Goal: Task Accomplishment & Management: Use online tool/utility

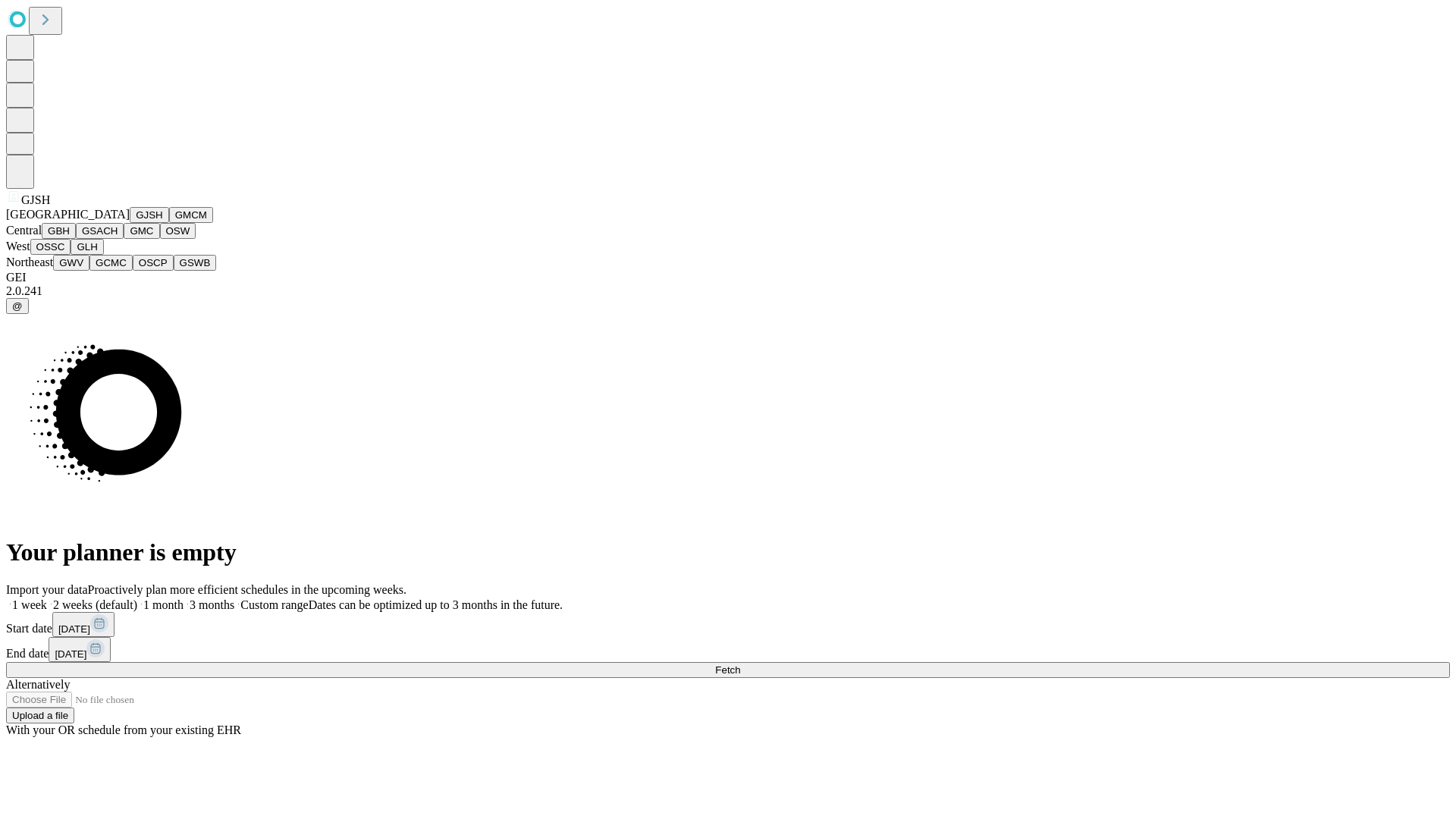
click at [130, 223] on button "GJSH" at bounding box center [149, 215] width 40 height 16
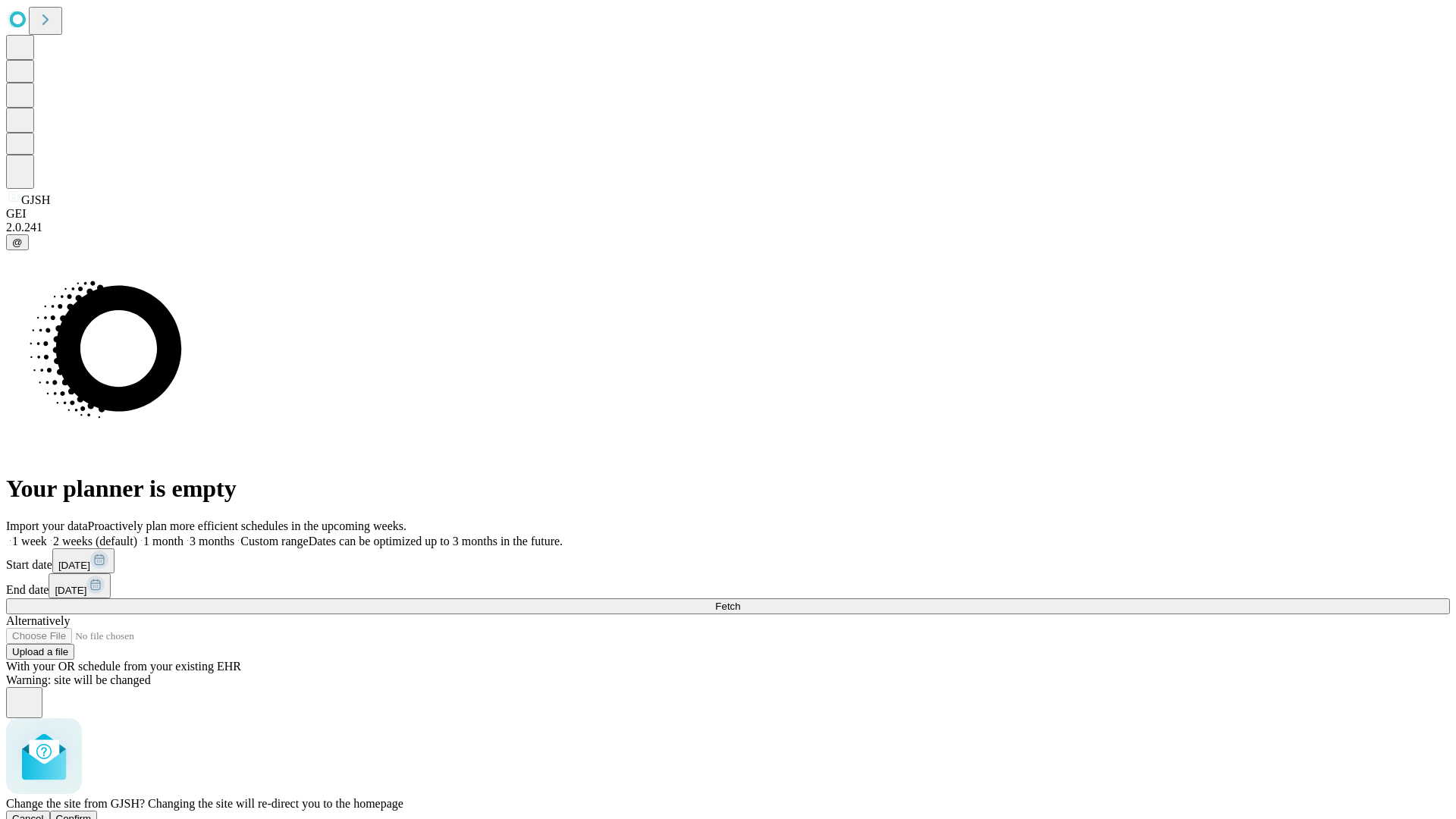
click at [92, 813] on span "Confirm" at bounding box center [74, 818] width 36 height 12
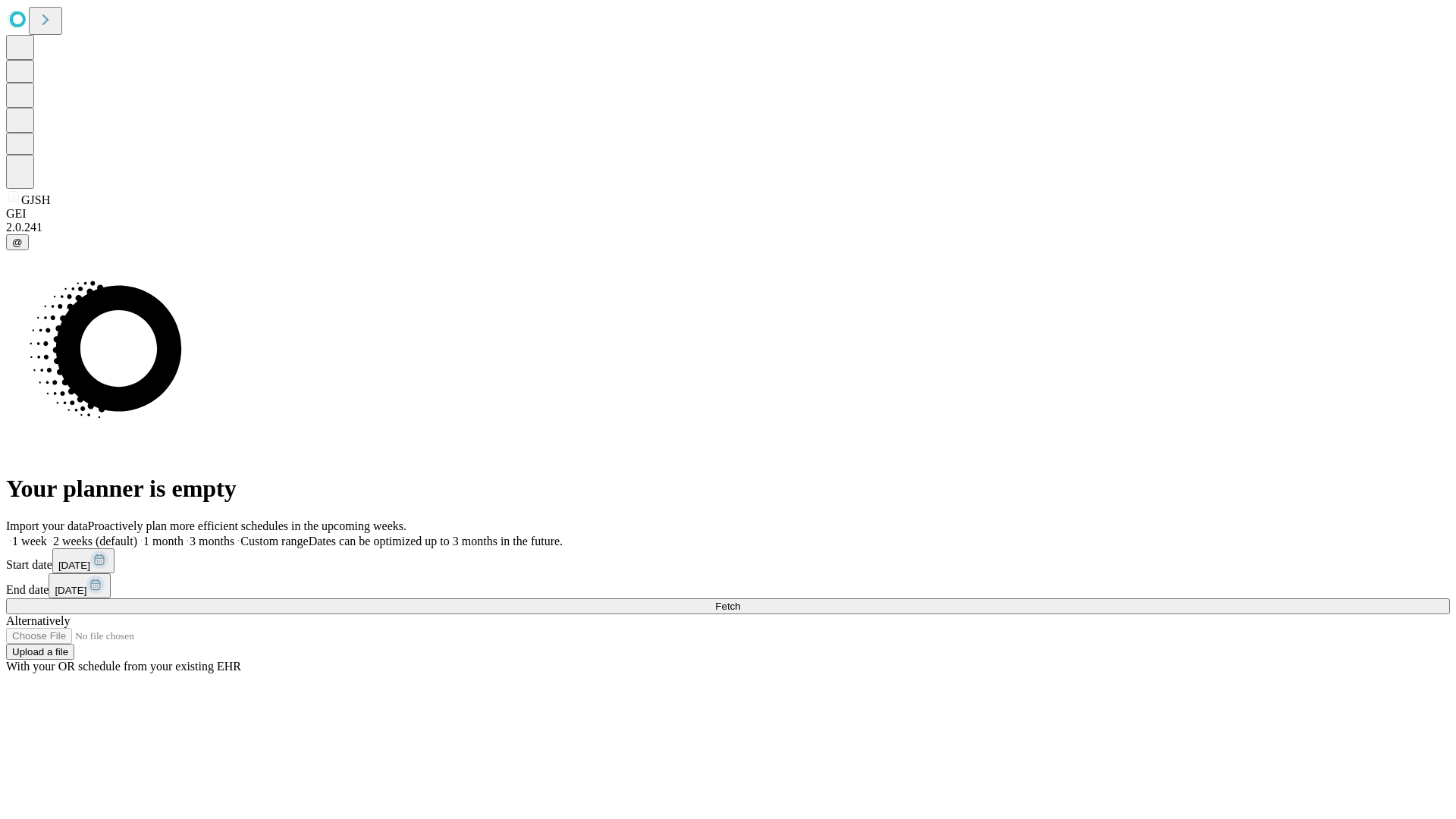
click at [138, 535] on label "2 weeks (default)" at bounding box center [92, 541] width 90 height 13
click at [741, 600] on span "Fetch" at bounding box center [728, 606] width 25 height 12
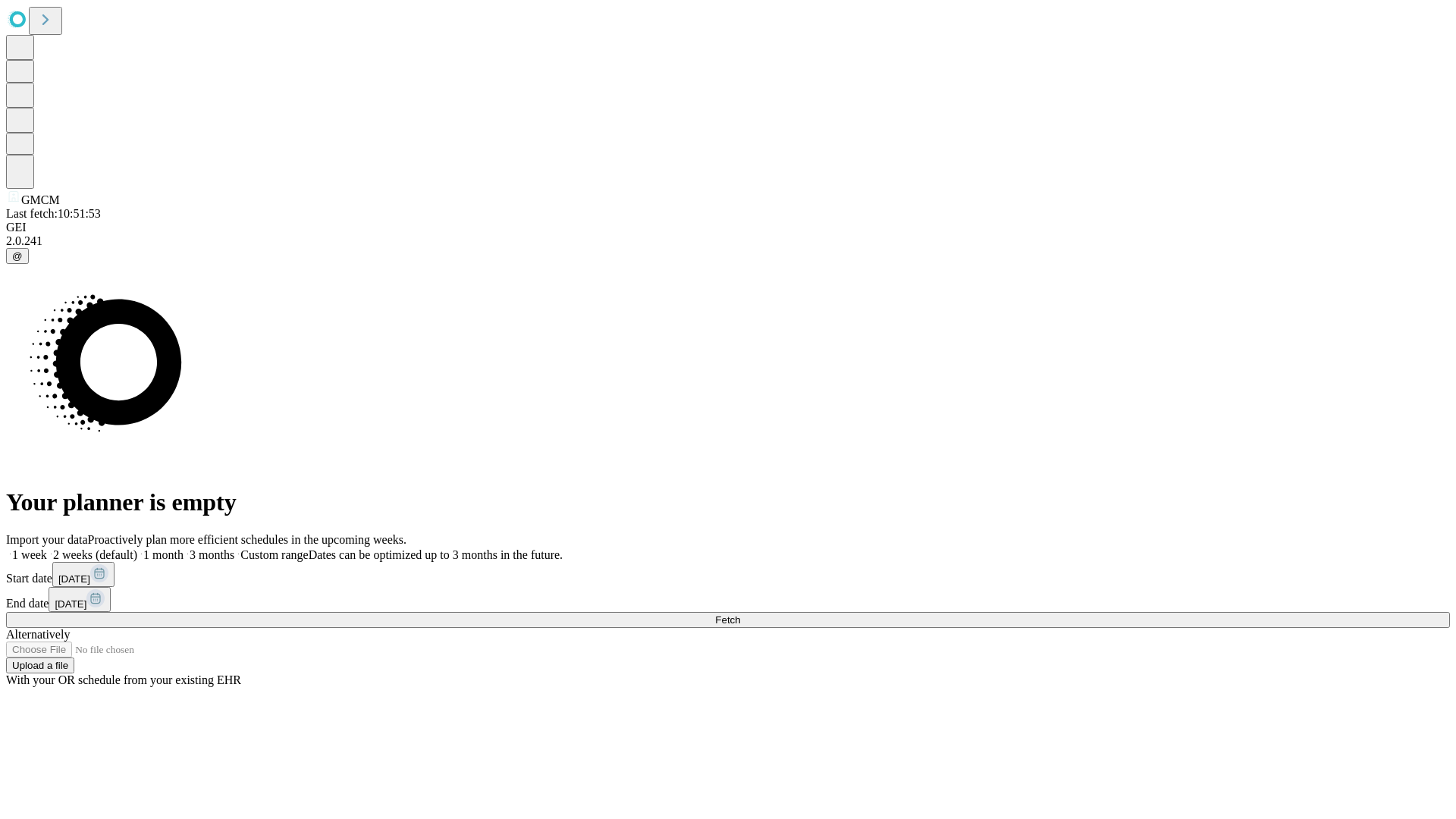
click at [138, 548] on label "2 weeks (default)" at bounding box center [92, 554] width 90 height 13
click at [741, 615] on span "Fetch" at bounding box center [728, 620] width 25 height 12
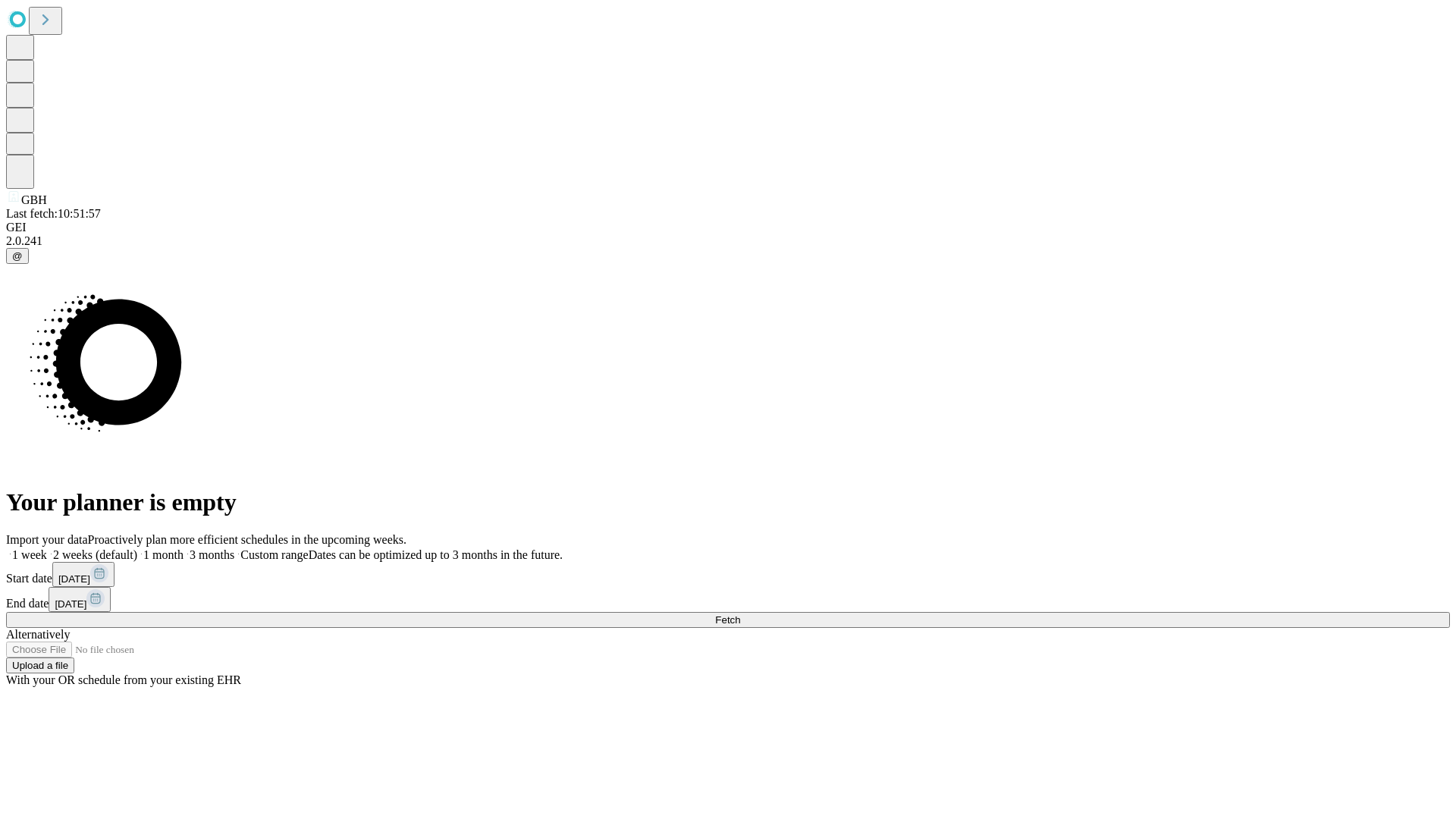
click at [138, 548] on label "2 weeks (default)" at bounding box center [92, 554] width 90 height 13
click at [741, 615] on span "Fetch" at bounding box center [728, 620] width 25 height 12
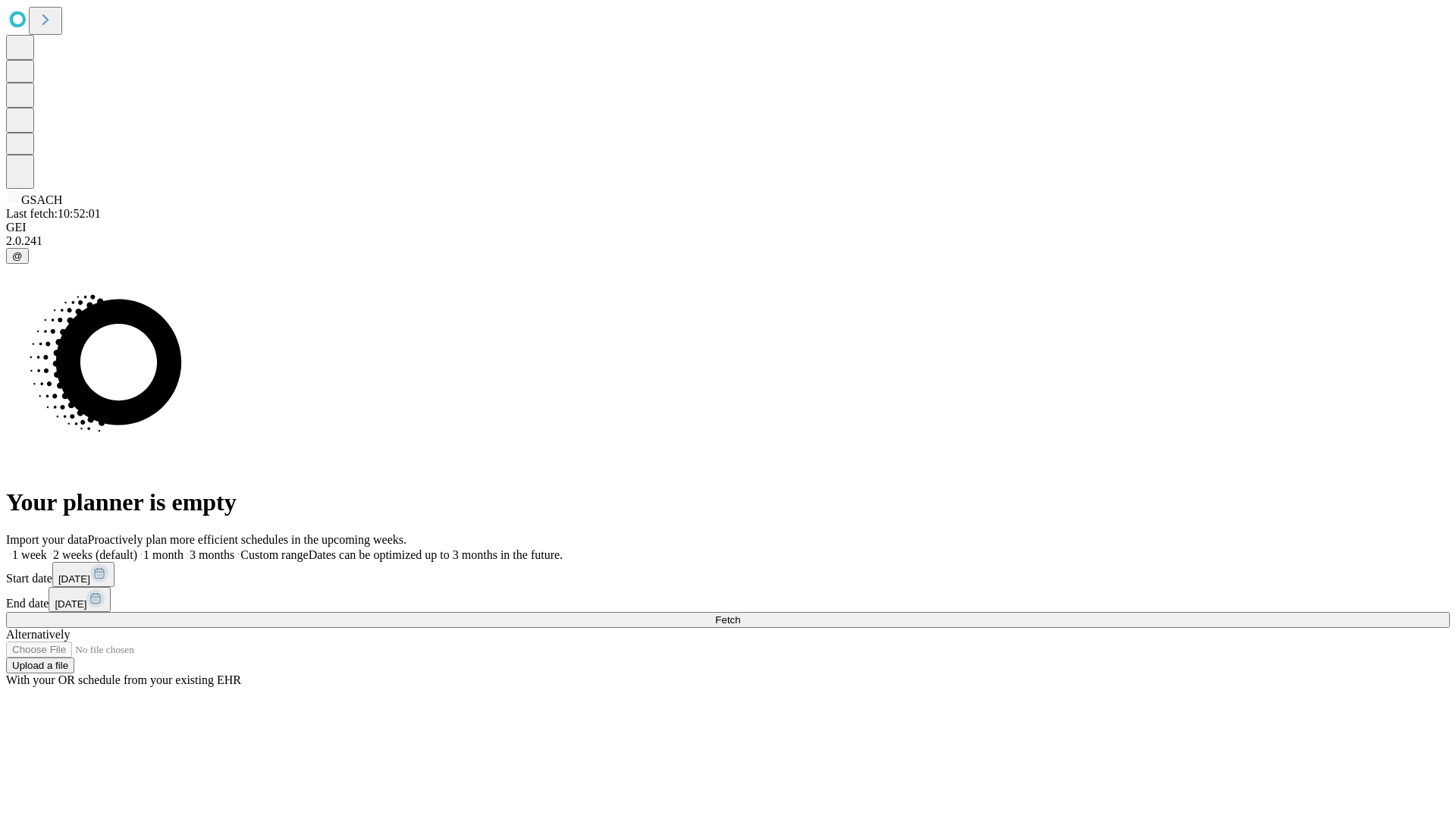
click at [138, 548] on label "2 weeks (default)" at bounding box center [92, 554] width 90 height 13
click at [741, 615] on span "Fetch" at bounding box center [728, 620] width 25 height 12
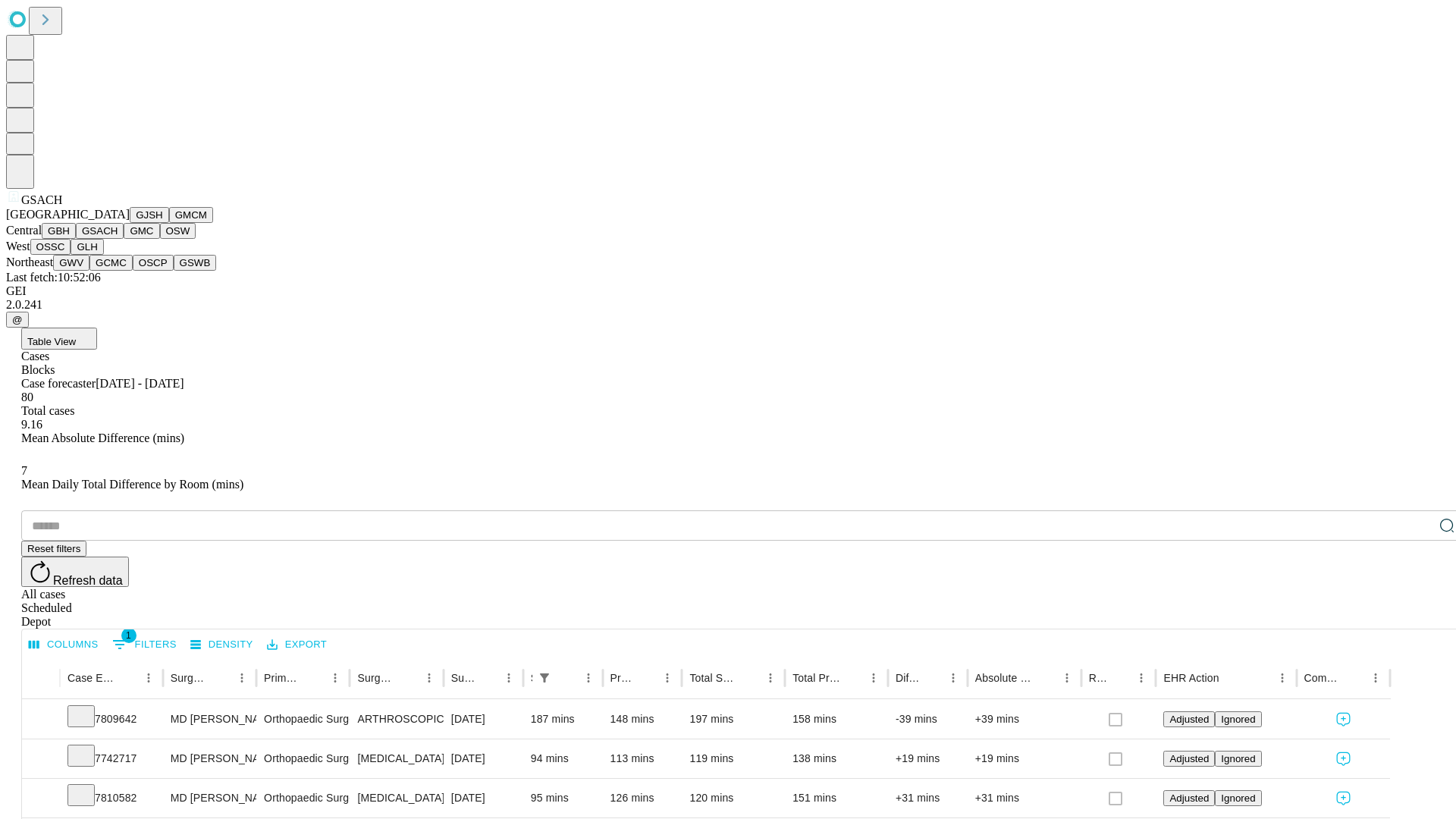
click at [123, 238] on button "GMC" at bounding box center [141, 231] width 36 height 16
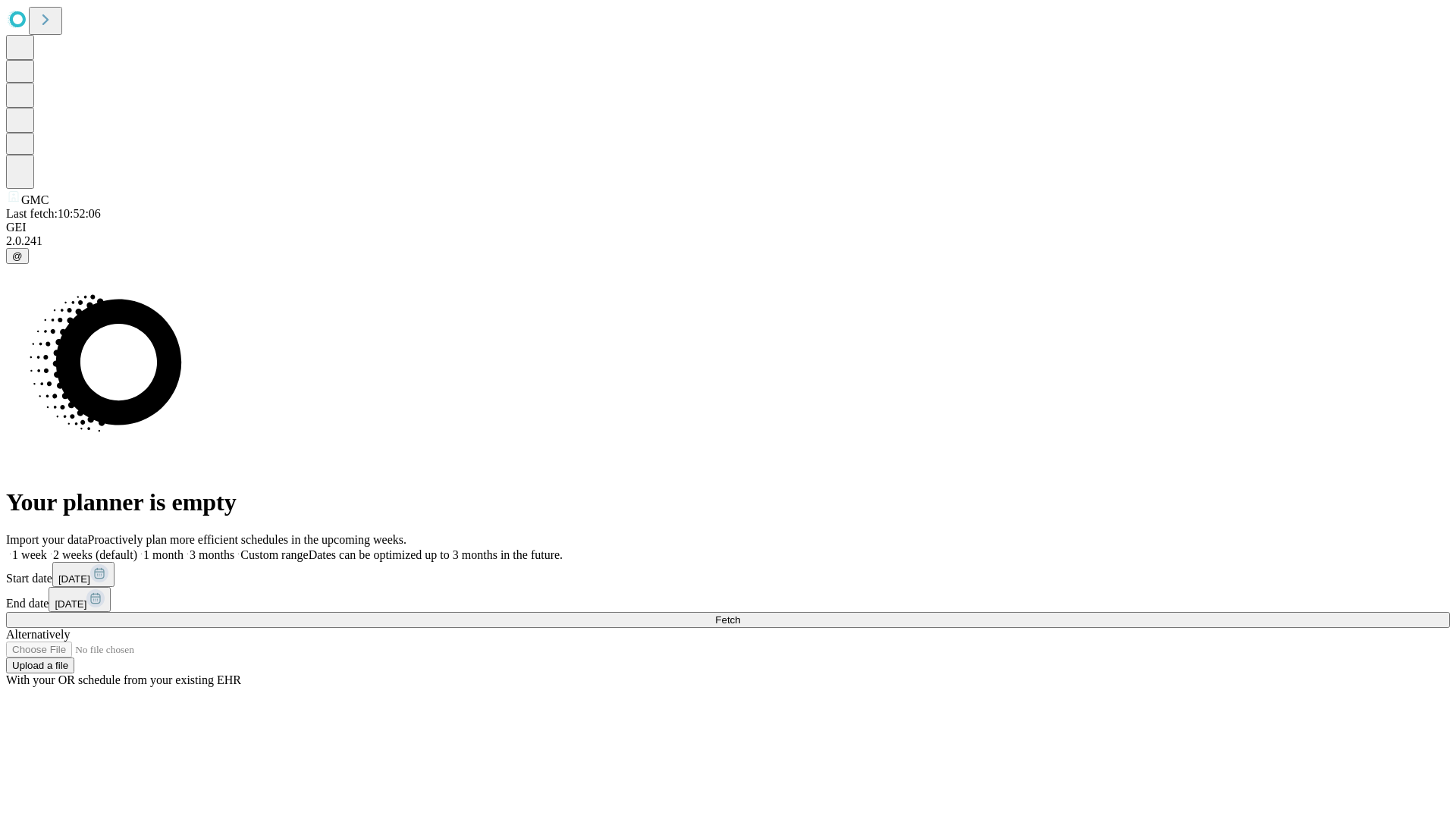
click at [138, 548] on label "2 weeks (default)" at bounding box center [92, 554] width 90 height 13
click at [741, 615] on span "Fetch" at bounding box center [728, 620] width 25 height 12
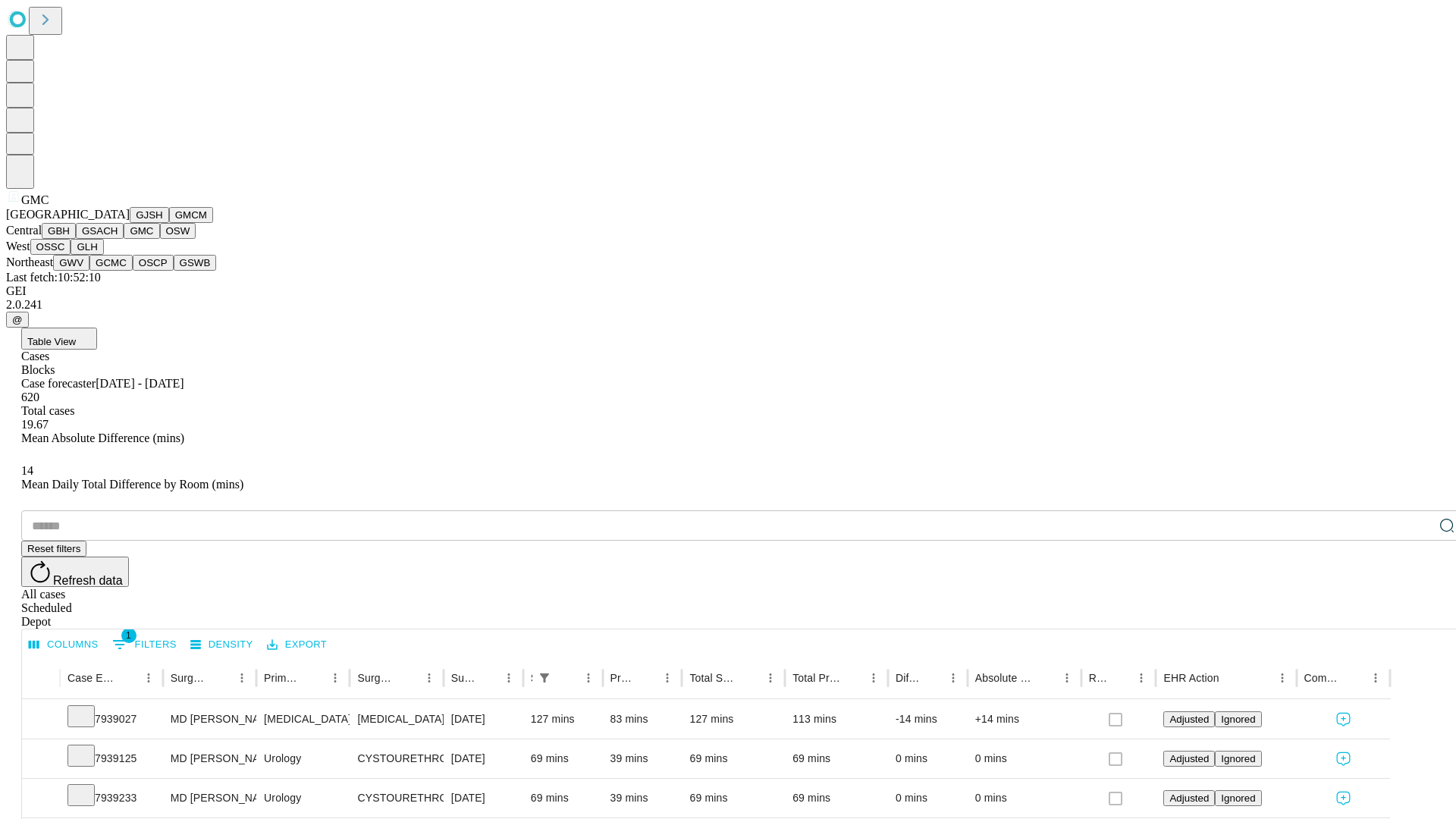
click at [160, 238] on button "OSW" at bounding box center [178, 231] width 36 height 16
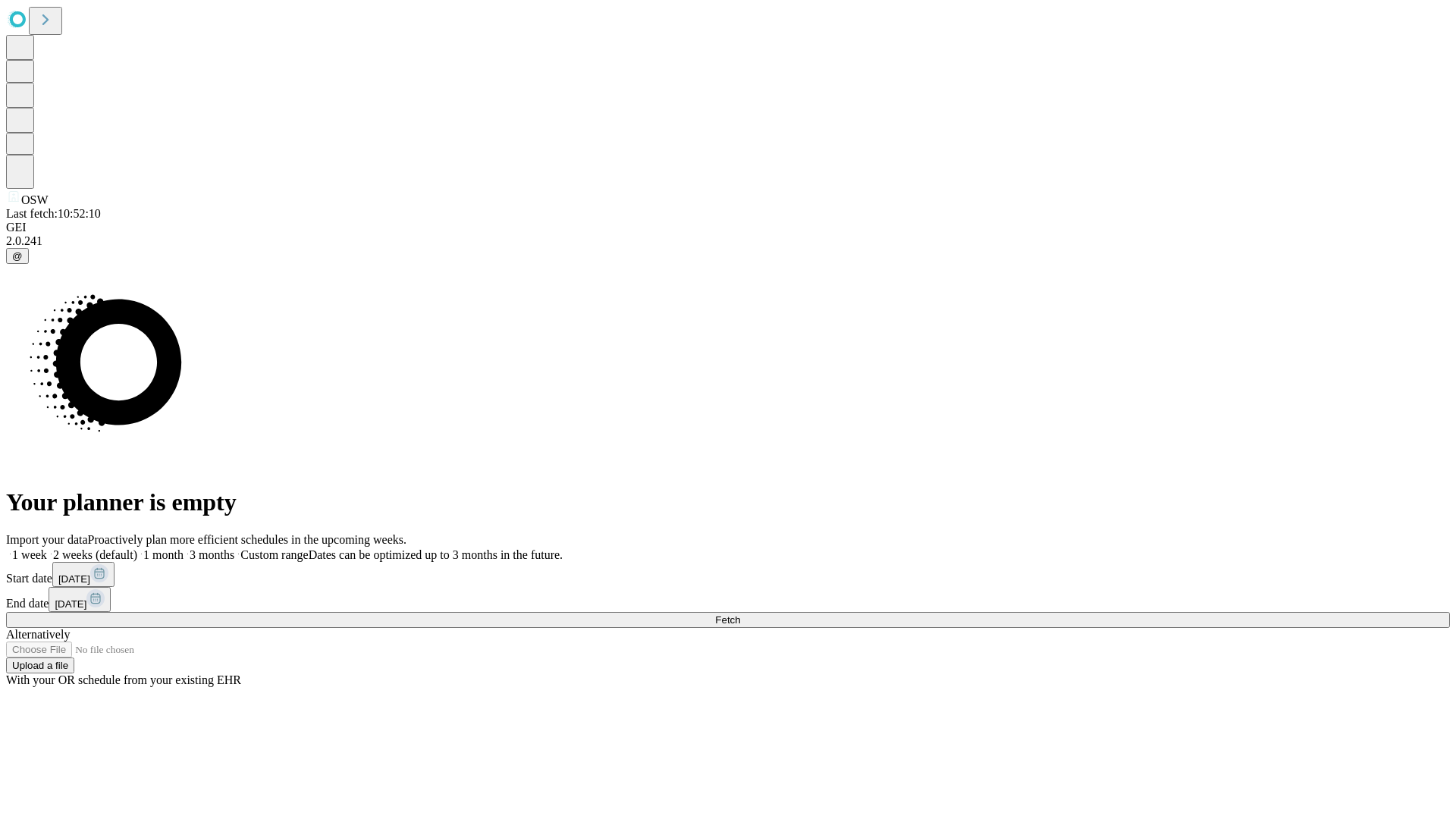
click at [741, 615] on span "Fetch" at bounding box center [728, 620] width 25 height 12
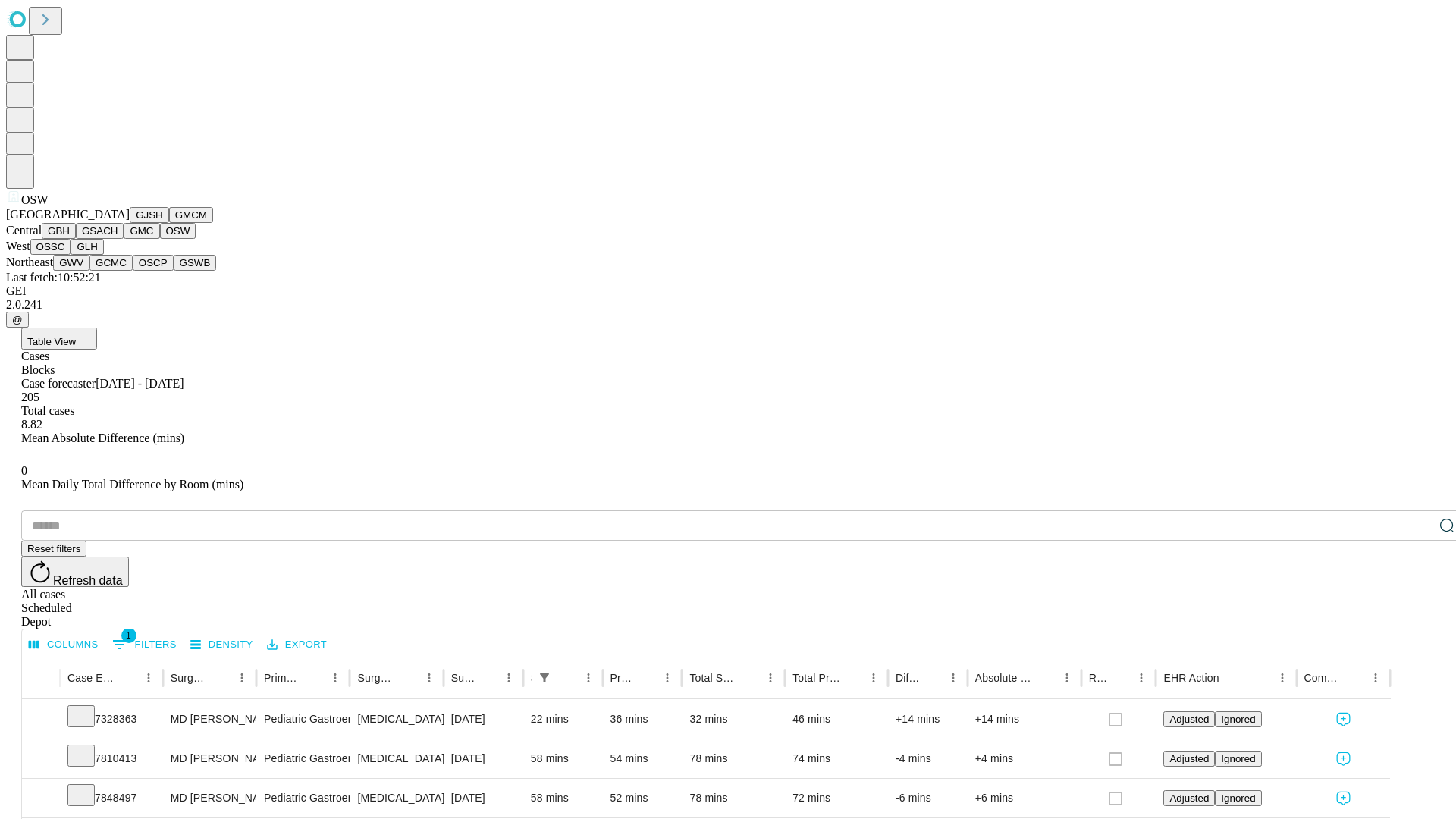
click at [71, 255] on button "OSSC" at bounding box center [51, 247] width 41 height 16
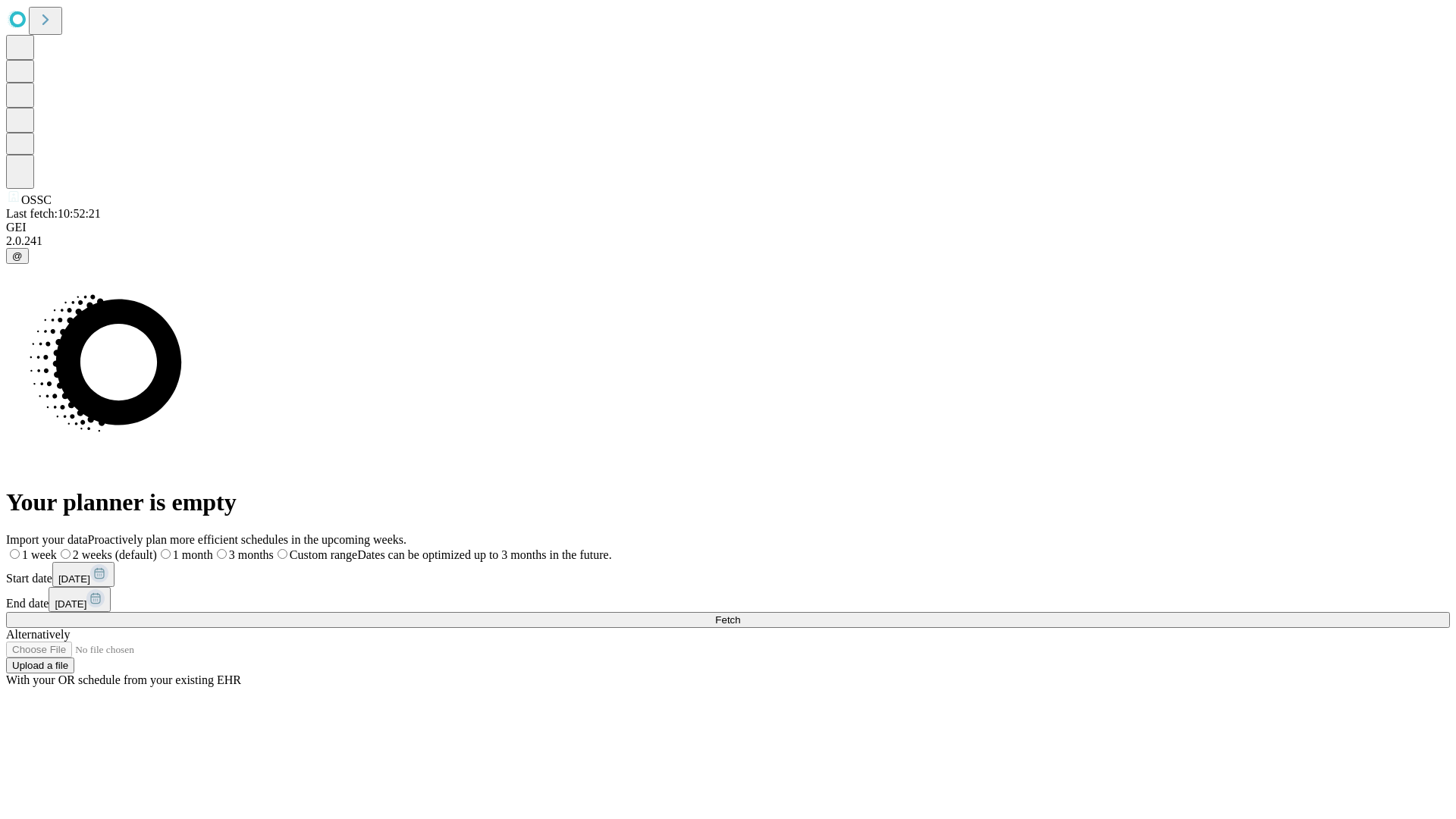
click at [157, 548] on label "2 weeks (default)" at bounding box center [106, 554] width 100 height 13
click at [741, 615] on span "Fetch" at bounding box center [728, 620] width 25 height 12
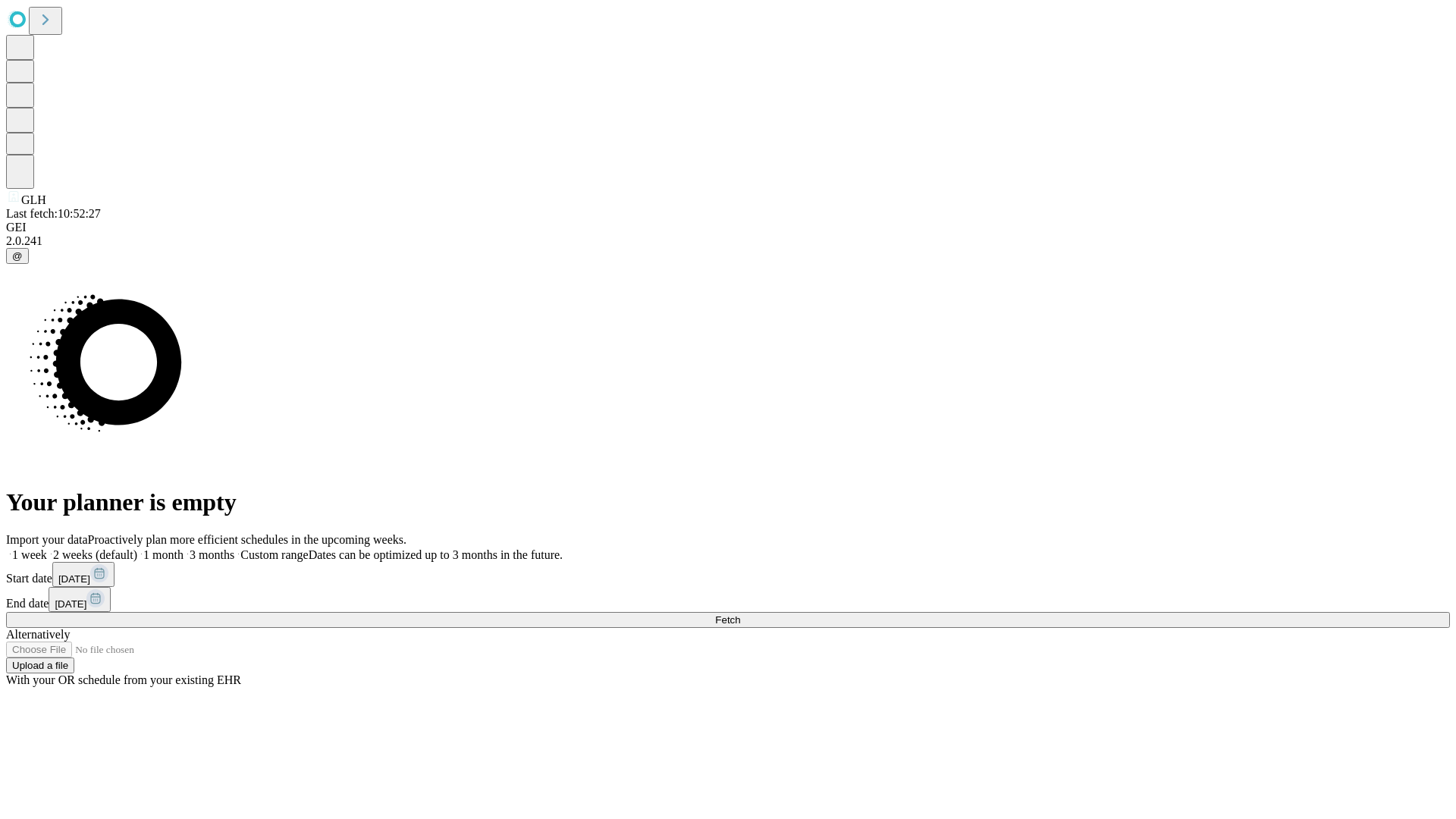
click at [138, 548] on label "2 weeks (default)" at bounding box center [92, 554] width 90 height 13
click at [741, 615] on span "Fetch" at bounding box center [728, 620] width 25 height 12
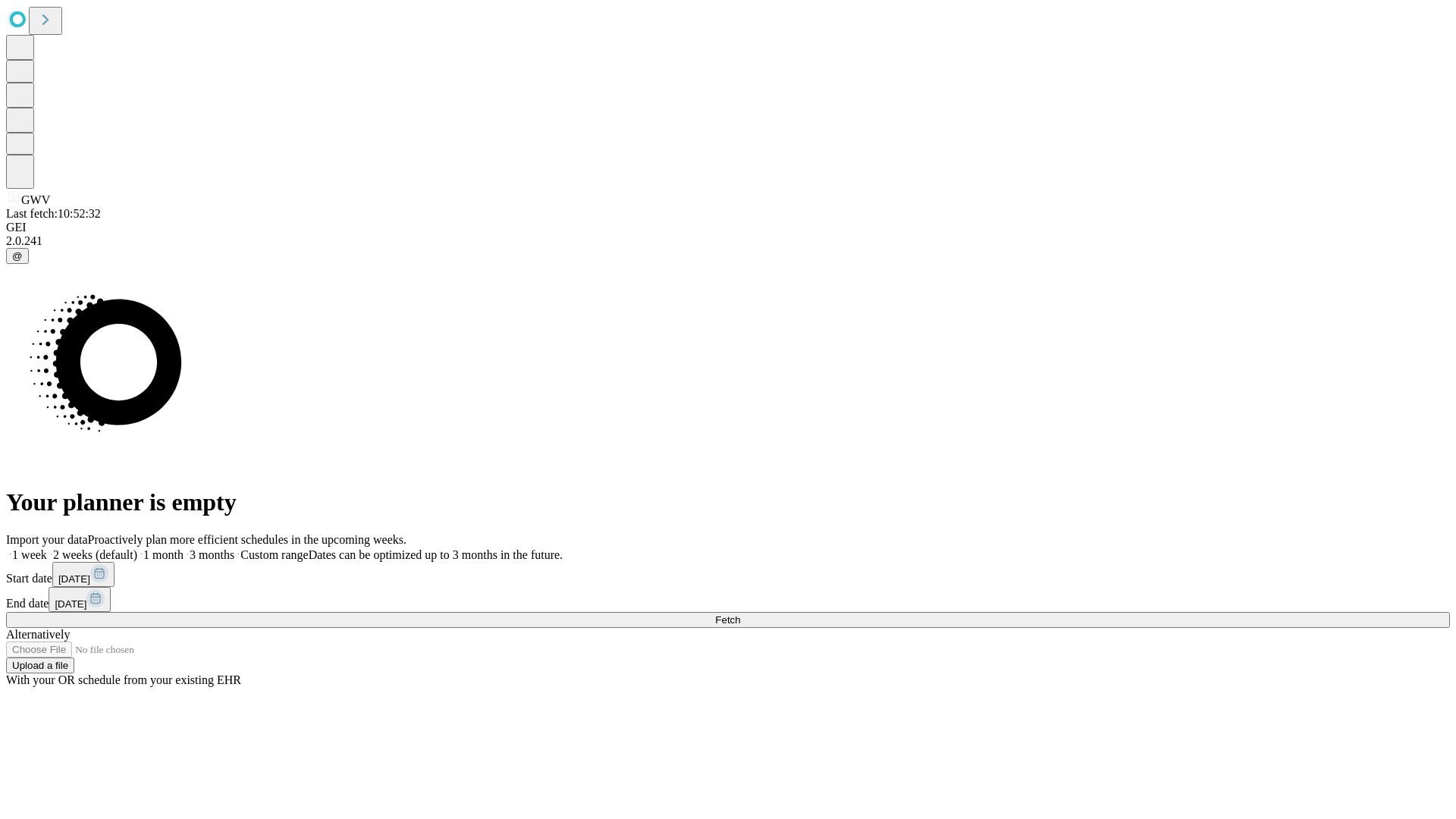
click at [138, 548] on label "2 weeks (default)" at bounding box center [92, 554] width 90 height 13
click at [741, 615] on span "Fetch" at bounding box center [728, 620] width 25 height 12
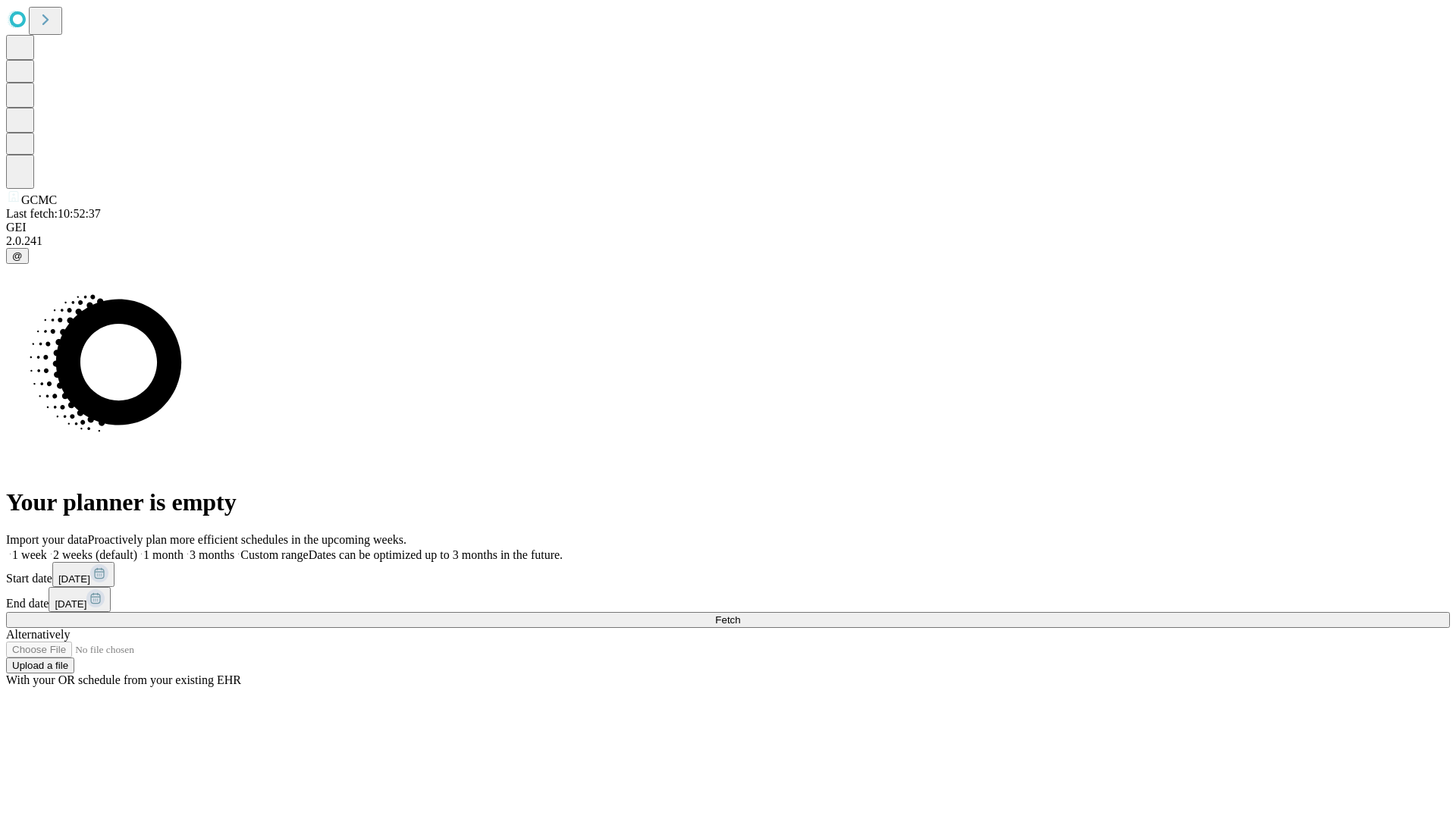
click at [138, 548] on label "2 weeks (default)" at bounding box center [92, 554] width 90 height 13
click at [741, 615] on span "Fetch" at bounding box center [728, 620] width 25 height 12
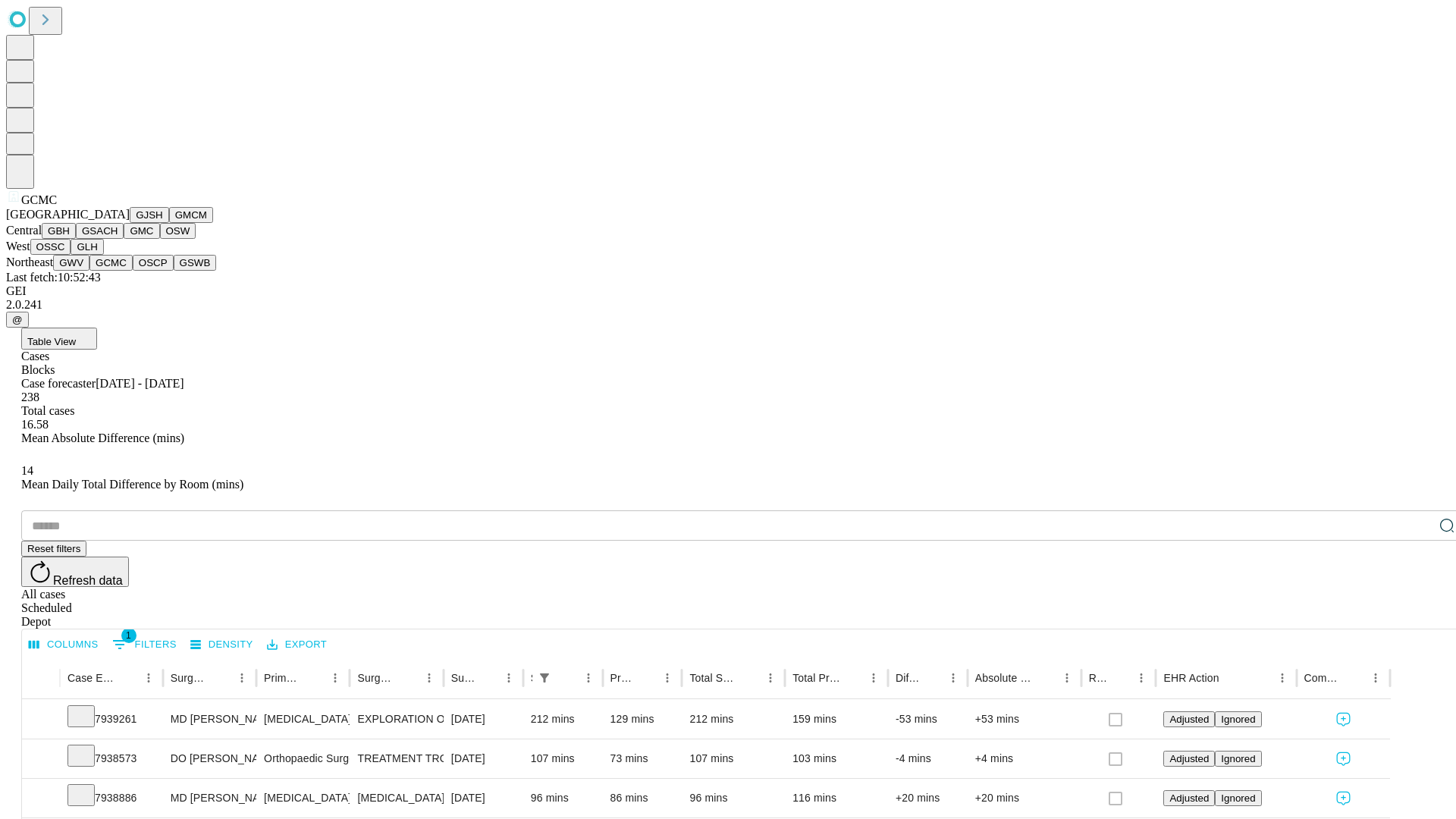
click at [132, 271] on button "OSCP" at bounding box center [153, 263] width 41 height 16
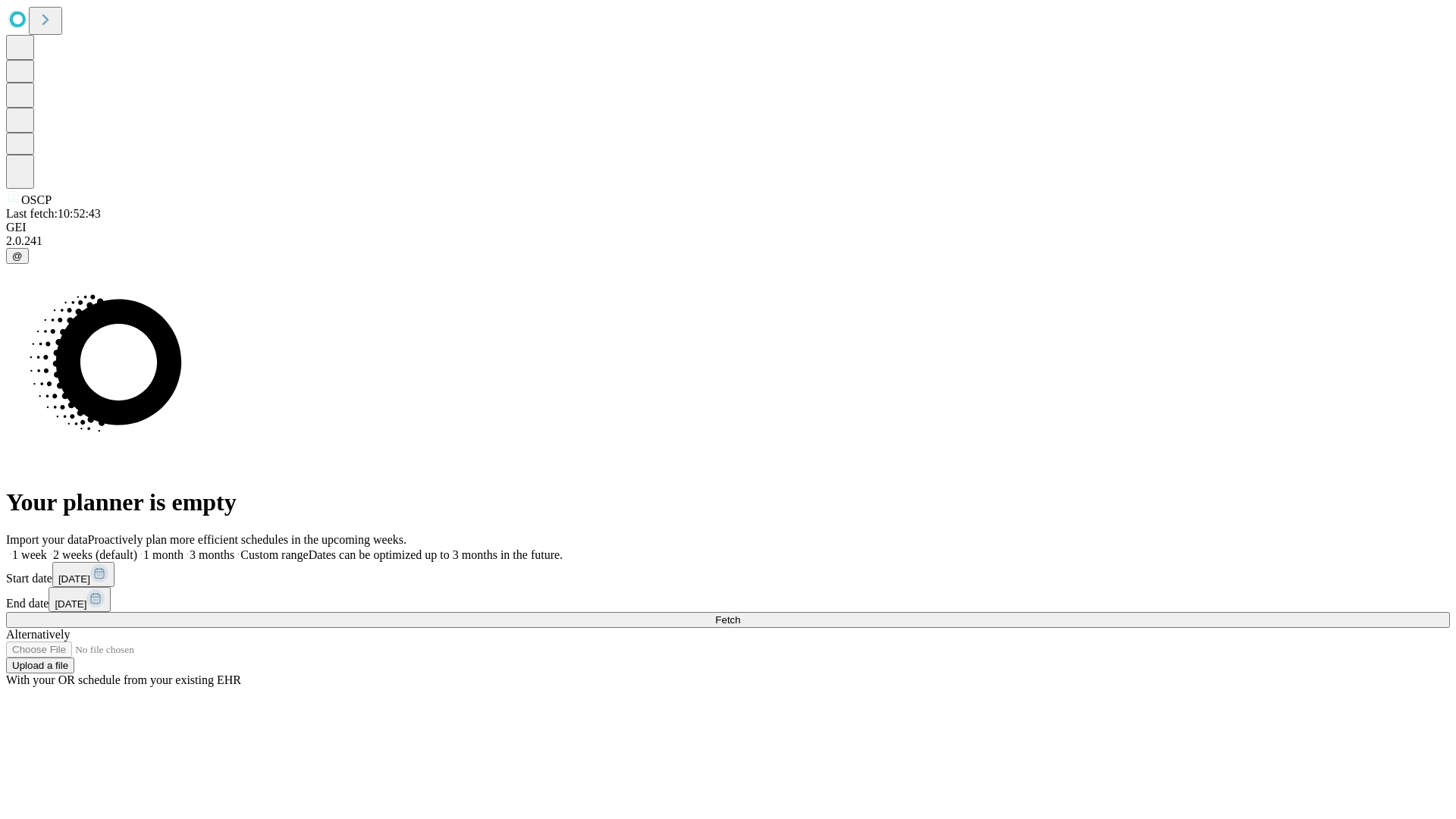
click at [741, 615] on span "Fetch" at bounding box center [728, 620] width 25 height 12
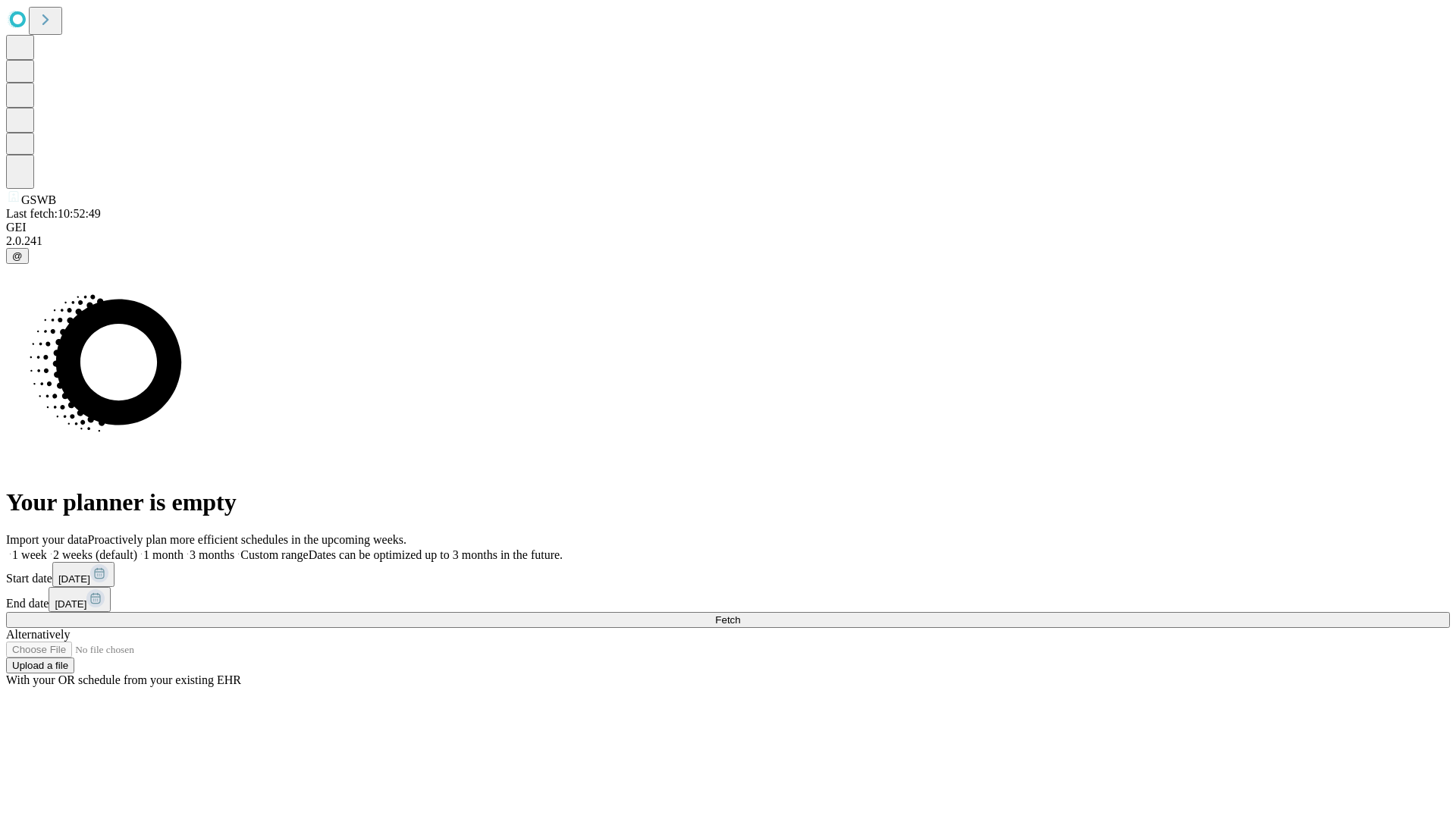
click at [138, 548] on label "2 weeks (default)" at bounding box center [92, 554] width 90 height 13
click at [741, 615] on span "Fetch" at bounding box center [728, 620] width 25 height 12
